Goal: Task Accomplishment & Management: Use online tool/utility

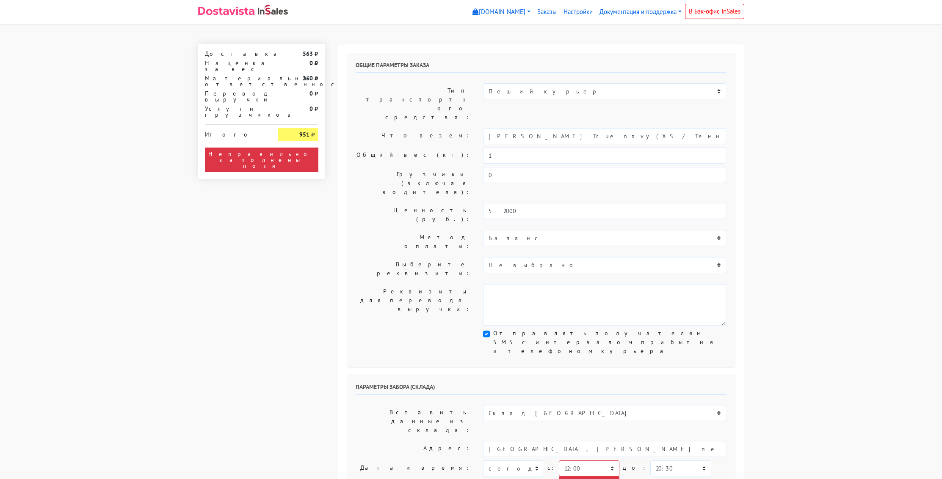
select select "12:00"
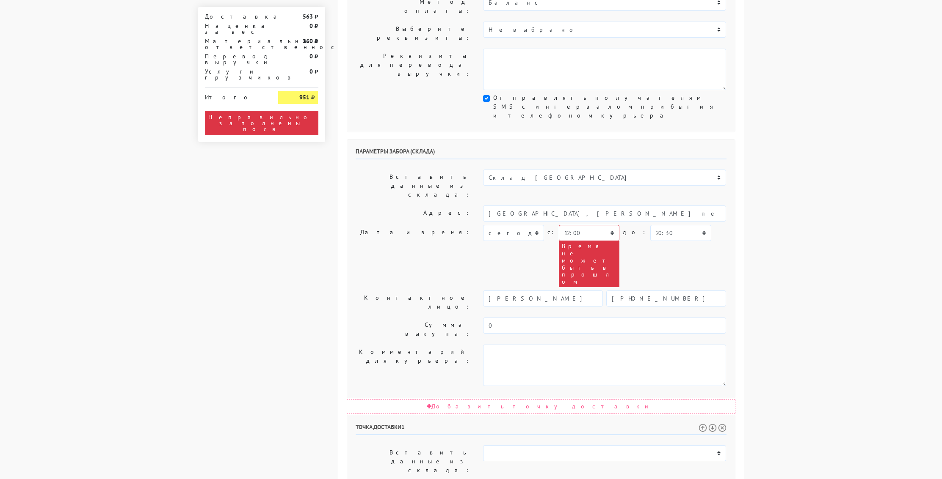
scroll to position [236, 0]
click at [524, 225] on select "[DATE] [DATE] [DATE] [DATE] [DATE] [DATE] [DATE] [DATE] [DATE]" at bounding box center [513, 233] width 61 height 16
select select "[DATE]"
click at [483, 225] on select "[DATE] [DATE] [DATE] [DATE] [DATE] [DATE] [DATE] [DATE] [DATE]" at bounding box center [513, 233] width 61 height 16
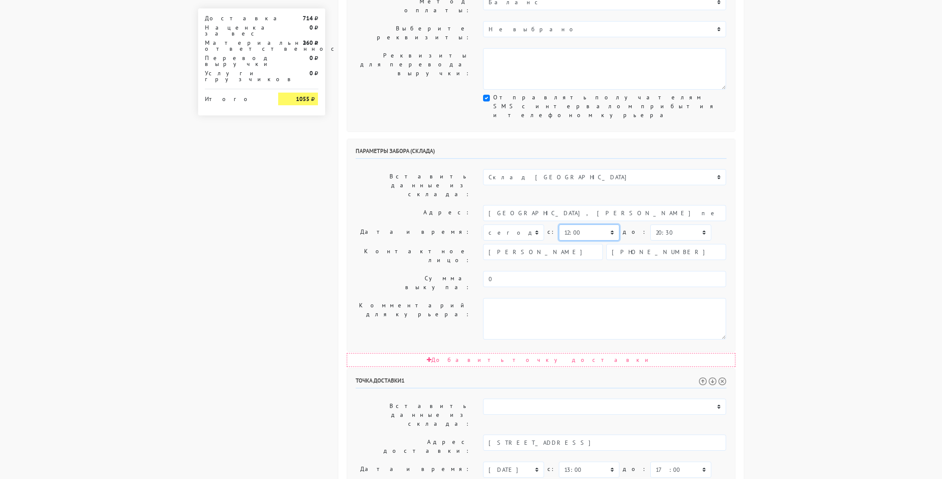
click at [586, 225] on select "00:00 00:30 01:00 01:30 02:00 02:30 03:00 03:30 04:00 04:30 05:00 05:30 06:00 0…" at bounding box center [589, 233] width 61 height 16
click at [756, 214] on body "[DOMAIN_NAME] [DOMAIN_NAME] [DOMAIN_NAME] Выйти Заказы" at bounding box center [471, 237] width 942 height 947
click at [594, 225] on select "00:00 00:30 01:00 01:30 02:00 02:30 03:00 03:30 04:00 04:30 05:00 05:30 06:00 0…" at bounding box center [589, 233] width 61 height 16
select select "12:30"
click at [559, 225] on select "00:00 00:30 01:00 01:30 02:00 02:30 03:00 03:30 04:00 04:30 05:00 05:30 06:00 0…" at bounding box center [589, 233] width 61 height 16
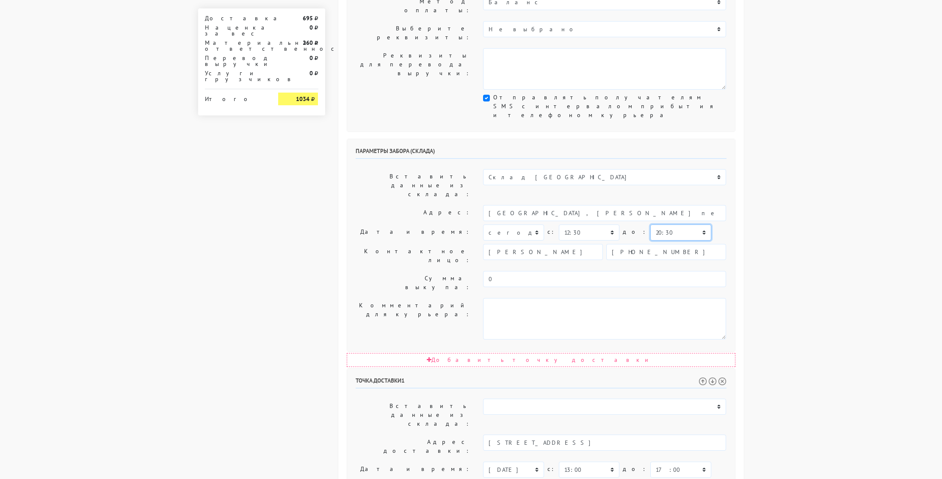
click at [655, 225] on select "00:00 00:30 01:00 01:30 02:00 02:30 03:00 03:30 04:00 04:30 05:00 05:30 06:00 0…" at bounding box center [680, 233] width 61 height 16
select select "13:00"
click at [650, 225] on select "00:00 00:30 01:00 01:30 02:00 02:30 03:00 03:30 04:00 04:30 05:00 05:30 06:00 0…" at bounding box center [680, 233] width 61 height 16
click at [680, 462] on select "00:00 00:30 01:00 01:30 02:00 02:30 03:00 03:30 04:00 04:30 05:00 05:30 06:00 0…" at bounding box center [680, 470] width 61 height 16
select select "16:00"
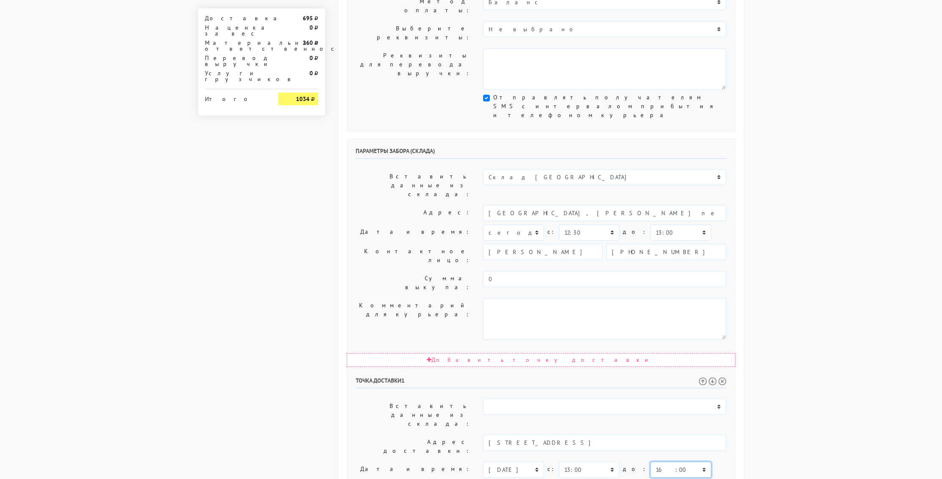
click at [650, 462] on select "00:00 00:30 01:00 01:30 02:00 02:30 03:00 03:30 04:00 04:30 05:00 05:30 06:00 0…" at bounding box center [680, 470] width 61 height 16
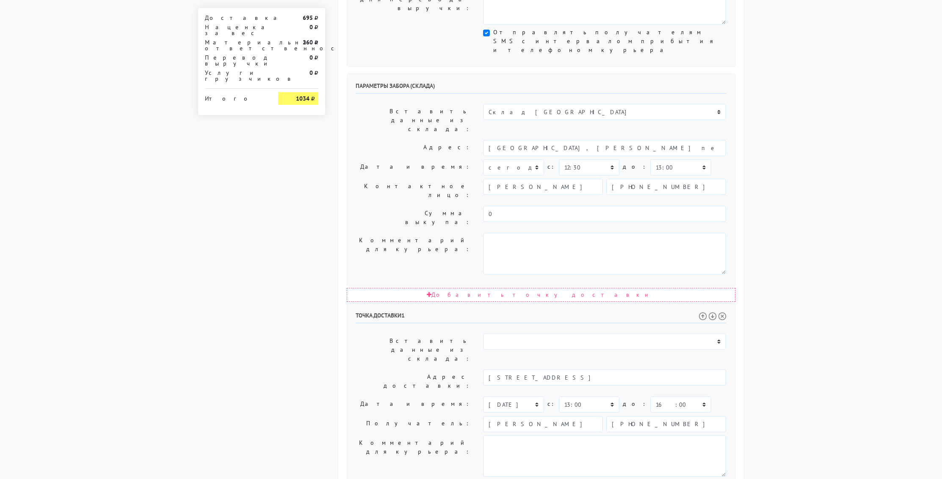
click at [783, 338] on body "[DOMAIN_NAME] [DOMAIN_NAME] [DOMAIN_NAME] Выйти Заказы" at bounding box center [471, 172] width 942 height 947
